Goal: Task Accomplishment & Management: Manage account settings

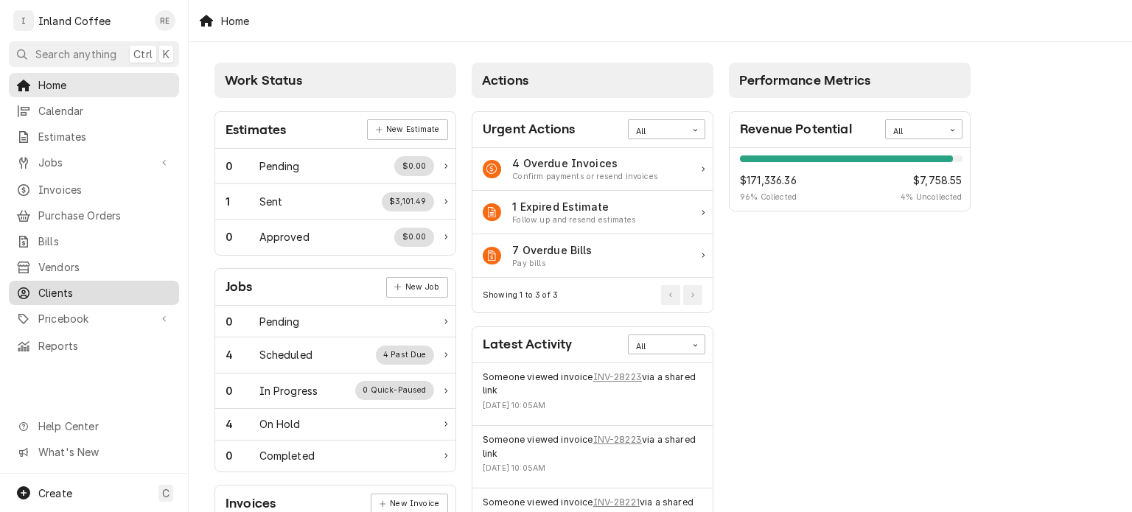
click at [66, 287] on span "Clients" at bounding box center [104, 292] width 133 height 15
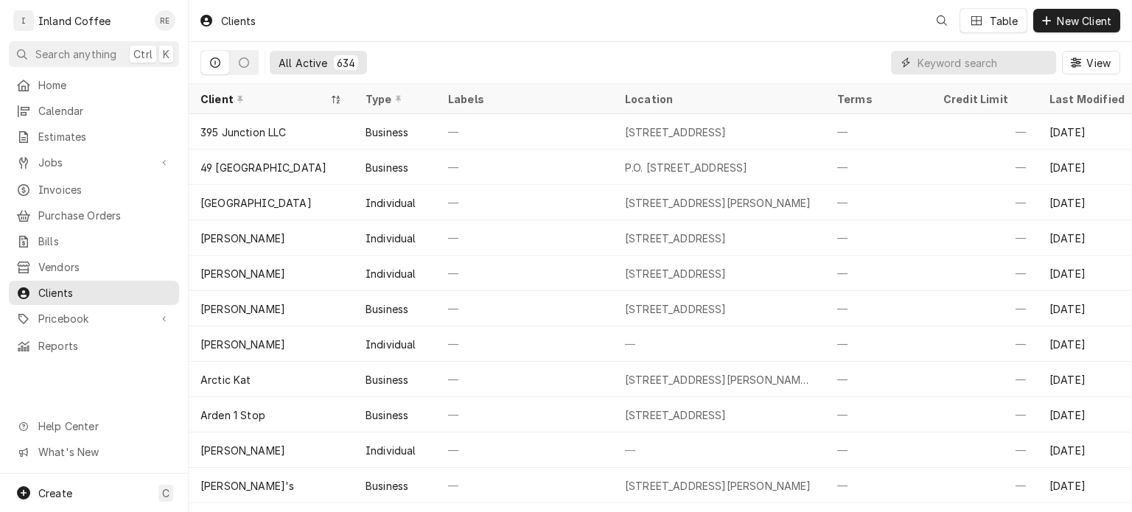
click at [982, 65] on input "Dynamic Content Wrapper" at bounding box center [983, 63] width 131 height 24
type input "a"
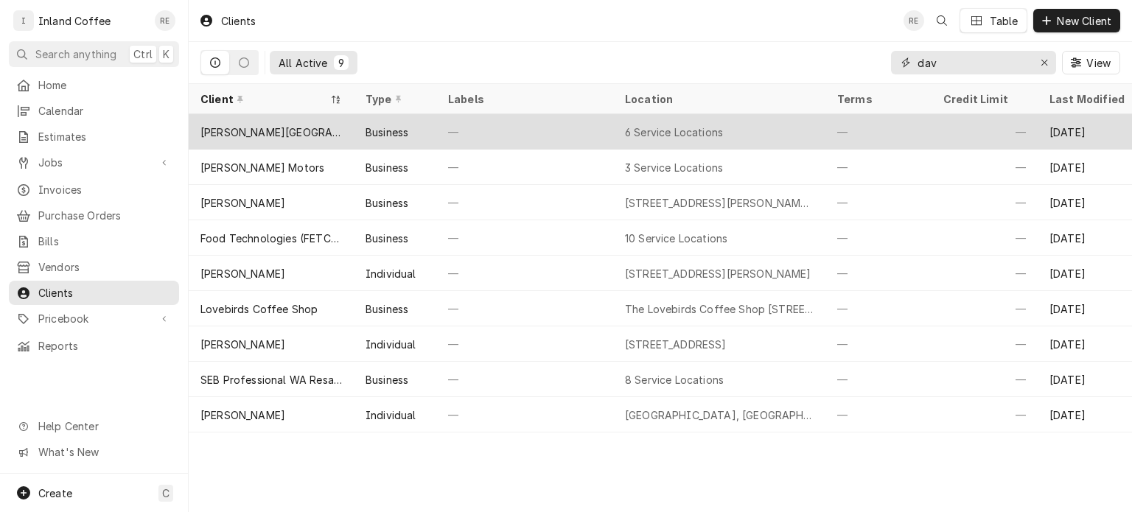
type input "dav"
click at [349, 129] on div "Davenport Hotel" at bounding box center [271, 131] width 165 height 35
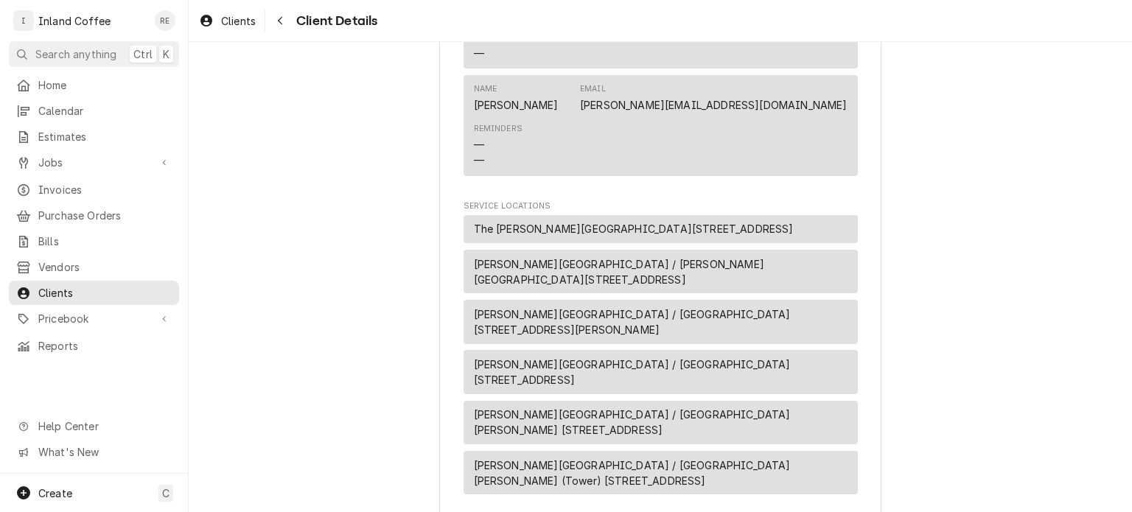
scroll to position [1396, 0]
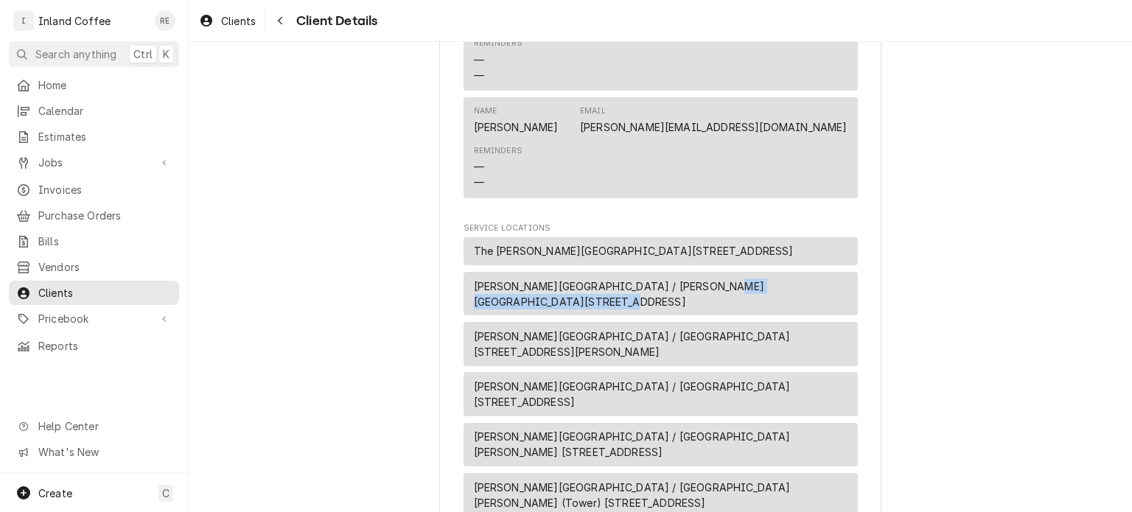
drag, startPoint x: 837, startPoint y: 136, endPoint x: 684, endPoint y: 142, distance: 153.5
click at [684, 279] on span "Davenport Hotel / Davenport Historic Hotel 10 S. Post Spokane WA 99201, Spokane…" at bounding box center [661, 294] width 374 height 31
copy span "10 S. Post Spokane WA 99201,"
drag, startPoint x: 679, startPoint y: 138, endPoint x: 604, endPoint y: 142, distance: 75.3
click at [604, 279] on span "Davenport Hotel / Davenport Historic Hotel 10 S. Post Spokane WA 99201, Spokane…" at bounding box center [661, 294] width 374 height 31
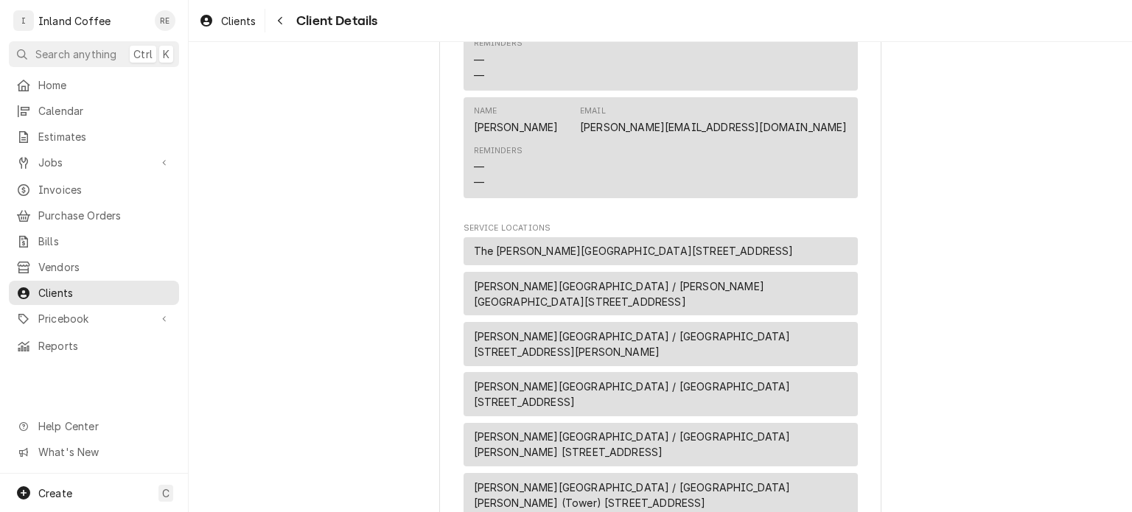
click at [683, 279] on span "Davenport Hotel / Davenport Historic Hotel 10 S. Post Spokane WA 99201, Spokane…" at bounding box center [661, 294] width 374 height 31
drag, startPoint x: 683, startPoint y: 139, endPoint x: 570, endPoint y: 143, distance: 112.1
click at [570, 279] on span "Davenport Hotel / Davenport Historic Hotel 10 S. Post Spokane WA 99201, Spokane…" at bounding box center [661, 294] width 374 height 31
copy span "Davenport Historic Hotel"
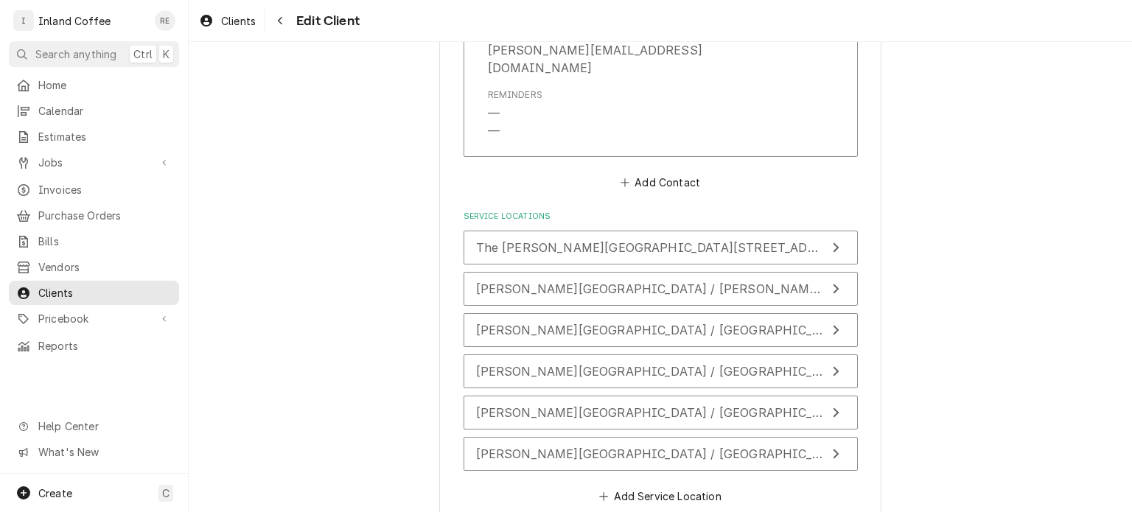
scroll to position [2869, 0]
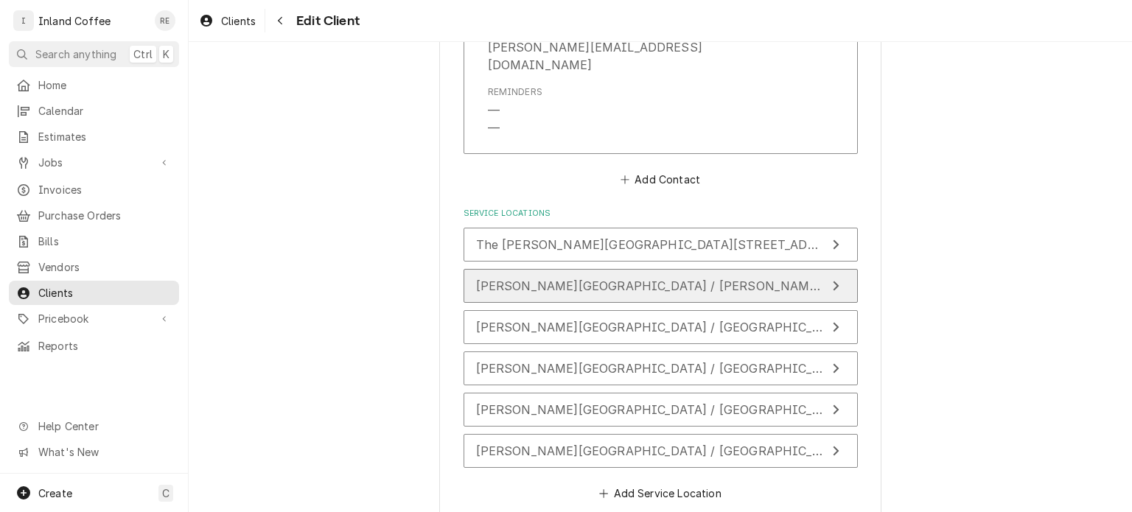
click at [652, 279] on span "Davenport Hotel / Davenport Historic Hotel 10 S. Post Spokane WA 99201, Spokane…" at bounding box center [773, 286] width 595 height 15
type textarea "x"
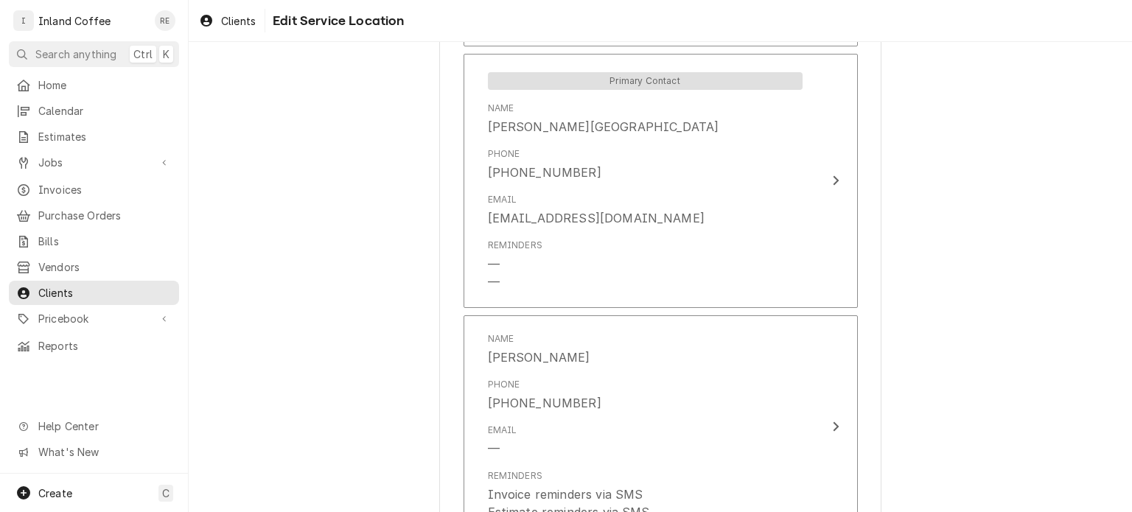
scroll to position [1005, 0]
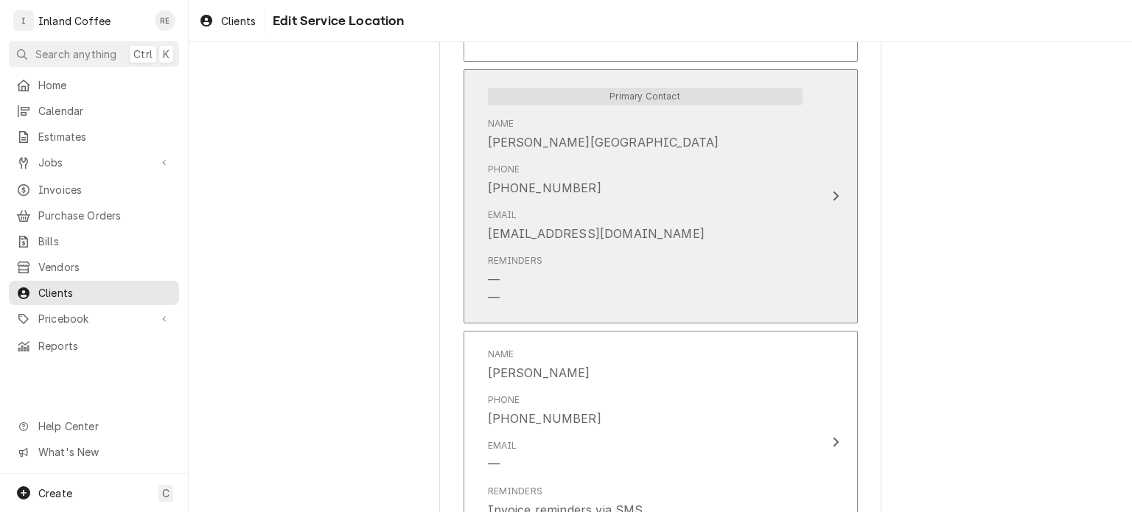
click at [719, 217] on div "Email WLothrop@thedavenporthotel.com" at bounding box center [645, 226] width 315 height 46
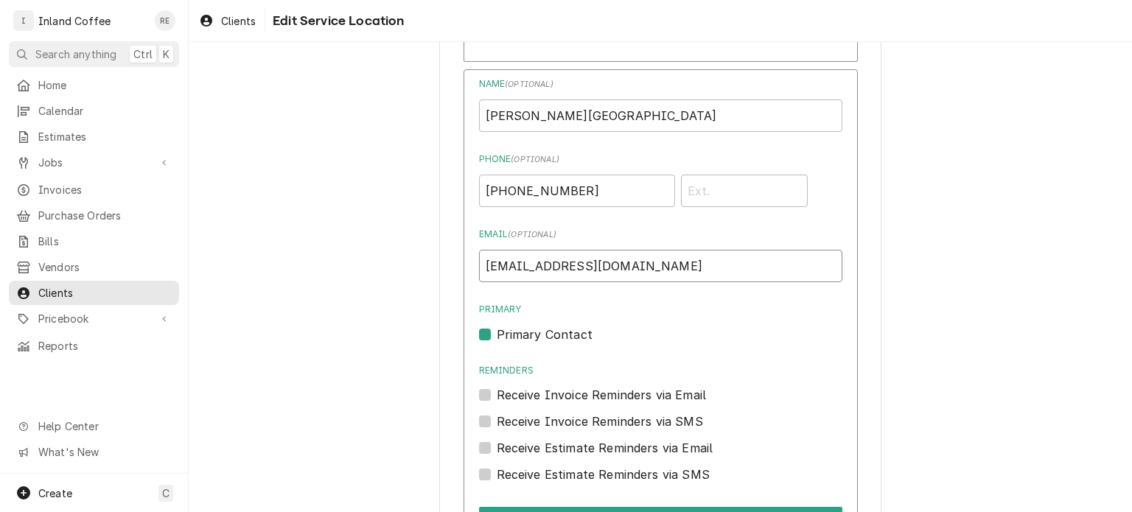
drag, startPoint x: 686, startPoint y: 259, endPoint x: 383, endPoint y: 287, distance: 304.3
click at [383, 287] on div "Use the fields below to edit this service location: Location Name ( optional ) …" at bounding box center [660, 14] width 943 height 1924
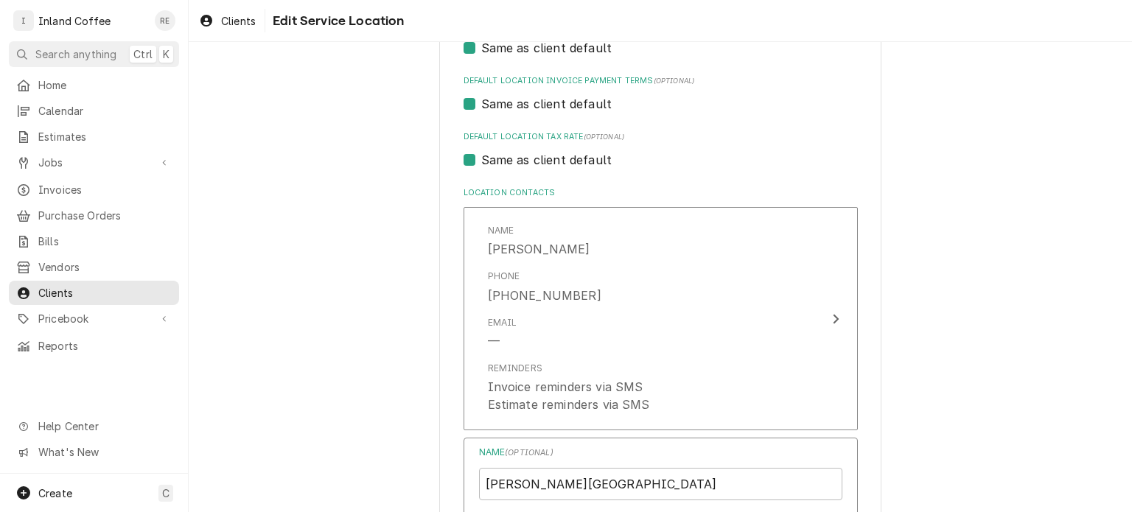
scroll to position [632, 0]
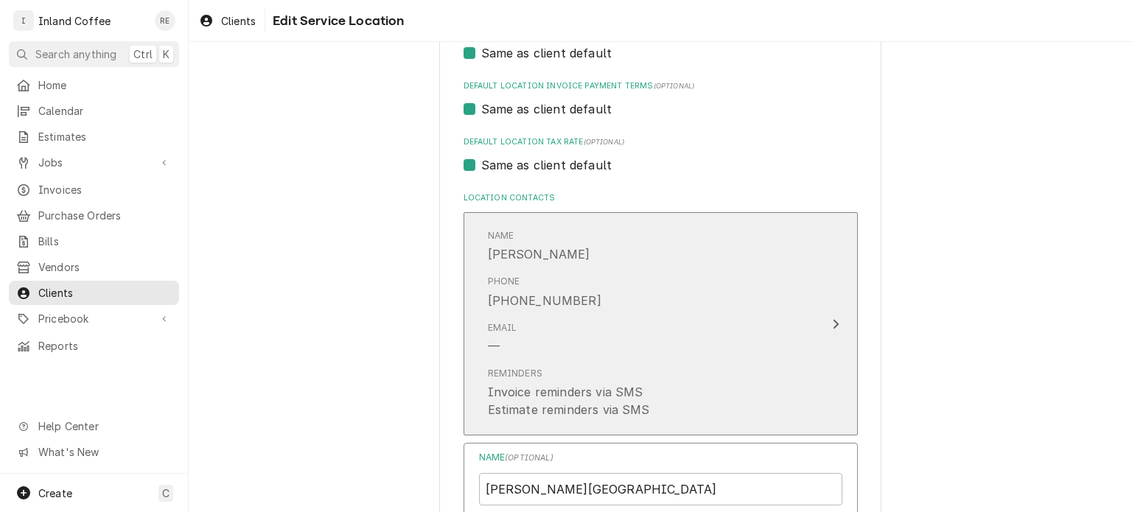
click at [547, 287] on div "Phone (317) 435-6306" at bounding box center [545, 292] width 114 height 34
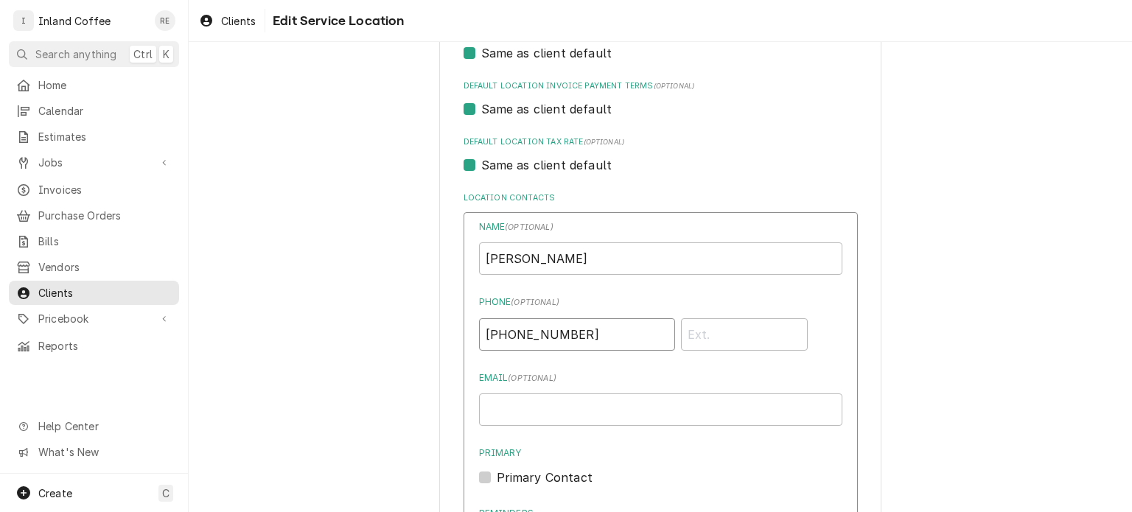
drag, startPoint x: 593, startPoint y: 324, endPoint x: 420, endPoint y: 335, distance: 172.8
